Goal: Check status

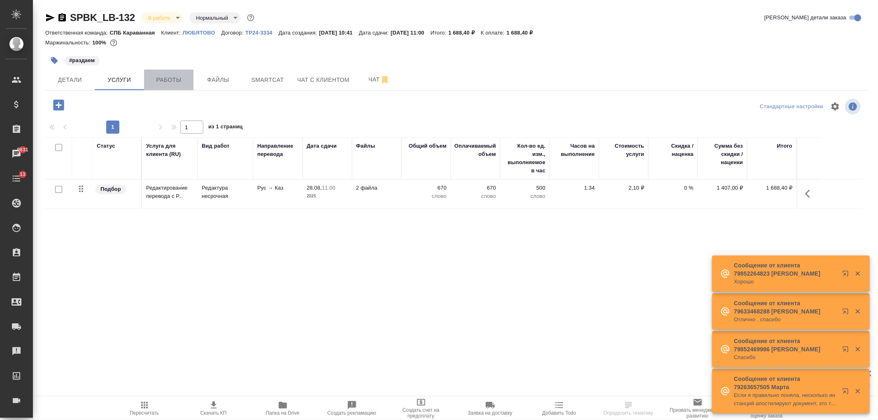
click at [173, 80] on span "Работы" at bounding box center [169, 80] width 40 height 10
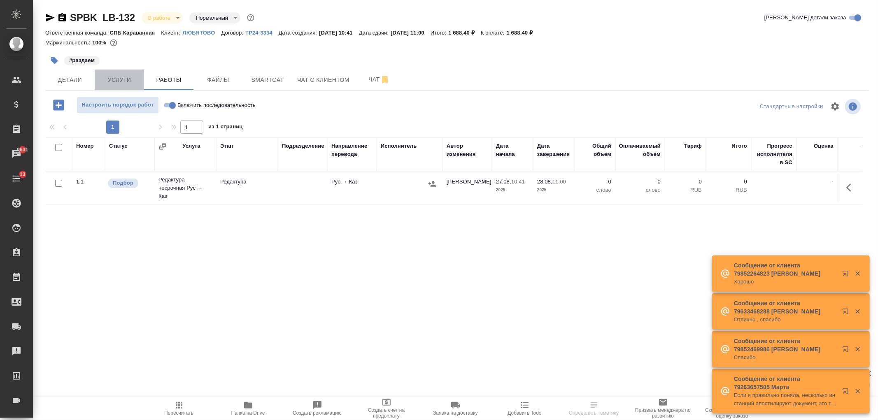
click at [105, 77] on span "Услуги" at bounding box center [120, 80] width 40 height 10
